Goal: Browse casually: Explore the website without a specific task or goal

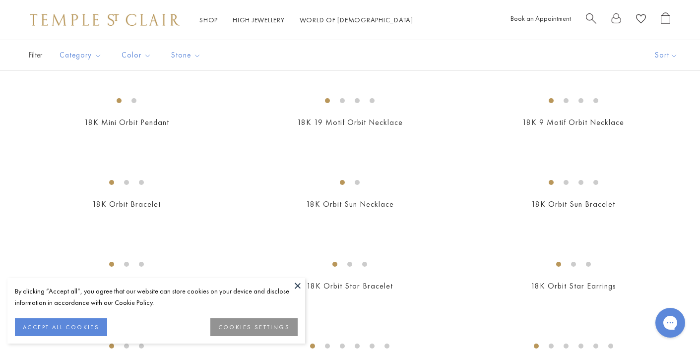
scroll to position [614, 0]
click at [298, 286] on button at bounding box center [297, 285] width 15 height 15
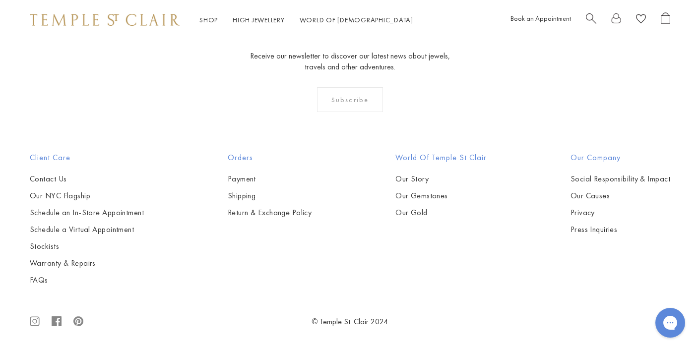
scroll to position [4643, 0]
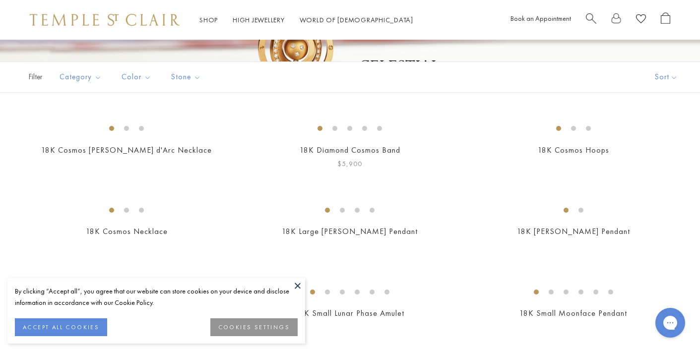
scroll to position [194, 0]
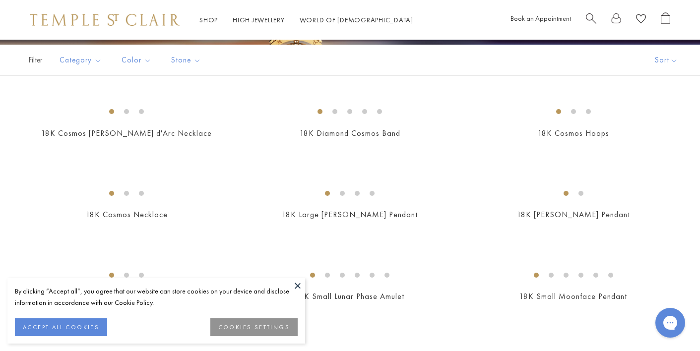
click at [292, 284] on button at bounding box center [297, 285] width 15 height 15
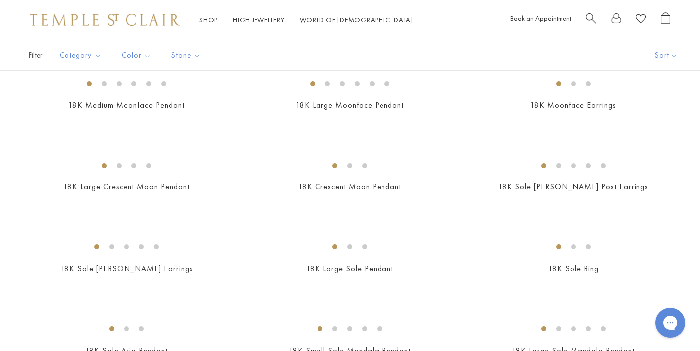
scroll to position [469, 0]
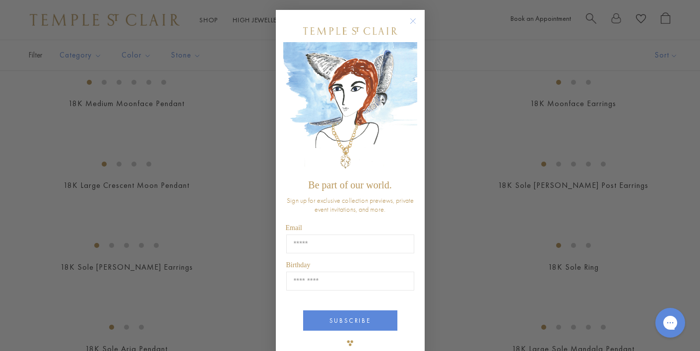
click at [414, 21] on circle "Close dialog" at bounding box center [413, 21] width 12 height 12
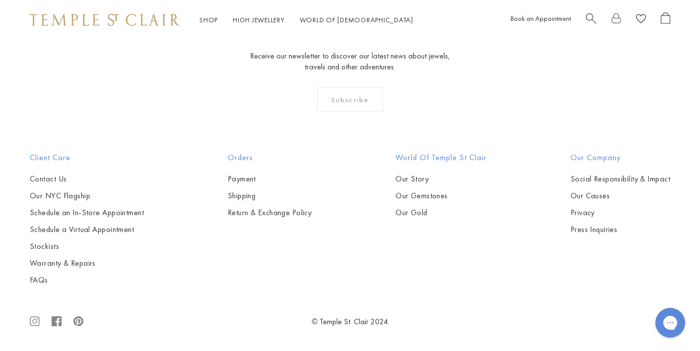
scroll to position [3974, 0]
